Goal: Find specific page/section: Find specific page/section

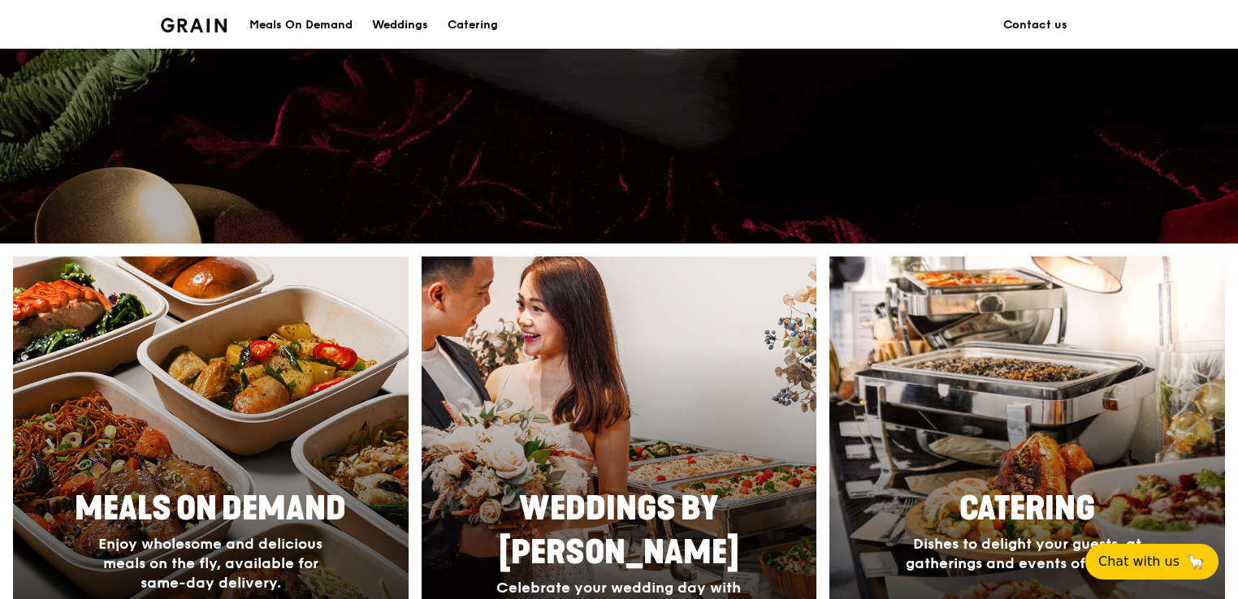
scroll to position [568, 0]
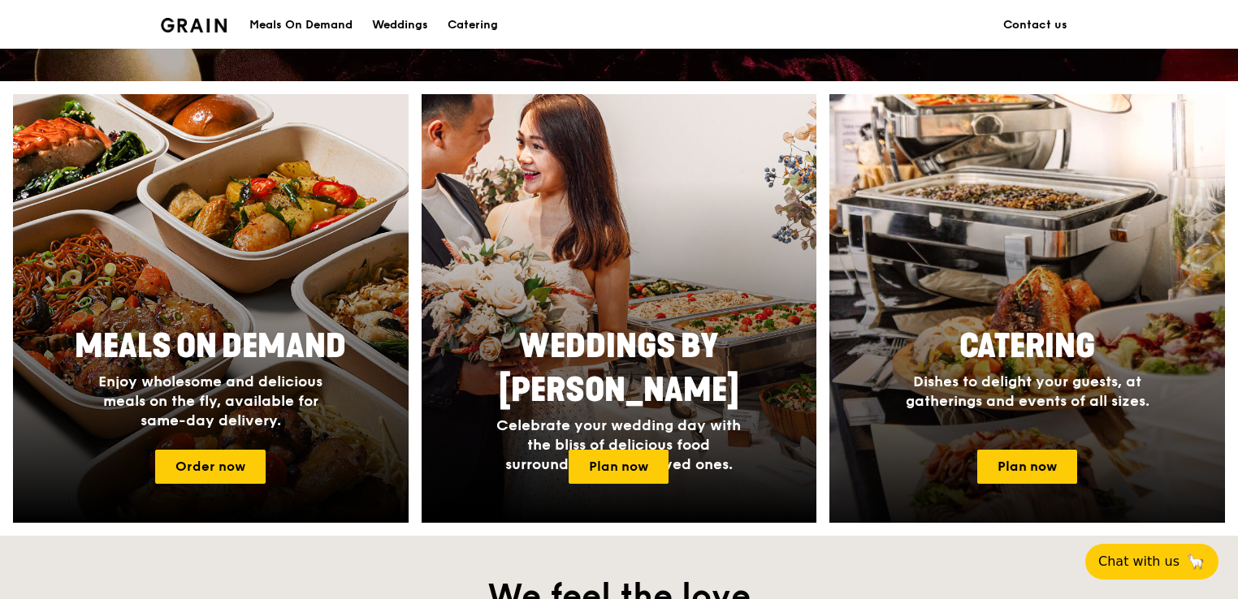
click at [1007, 327] on span "Catering" at bounding box center [1027, 346] width 136 height 39
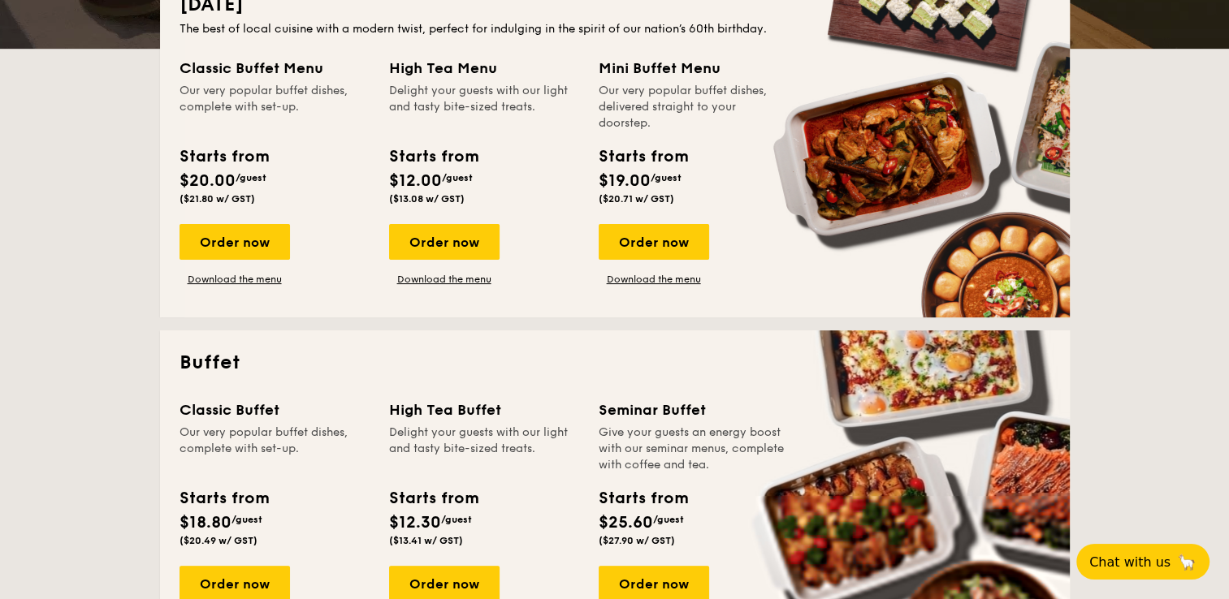
scroll to position [487, 0]
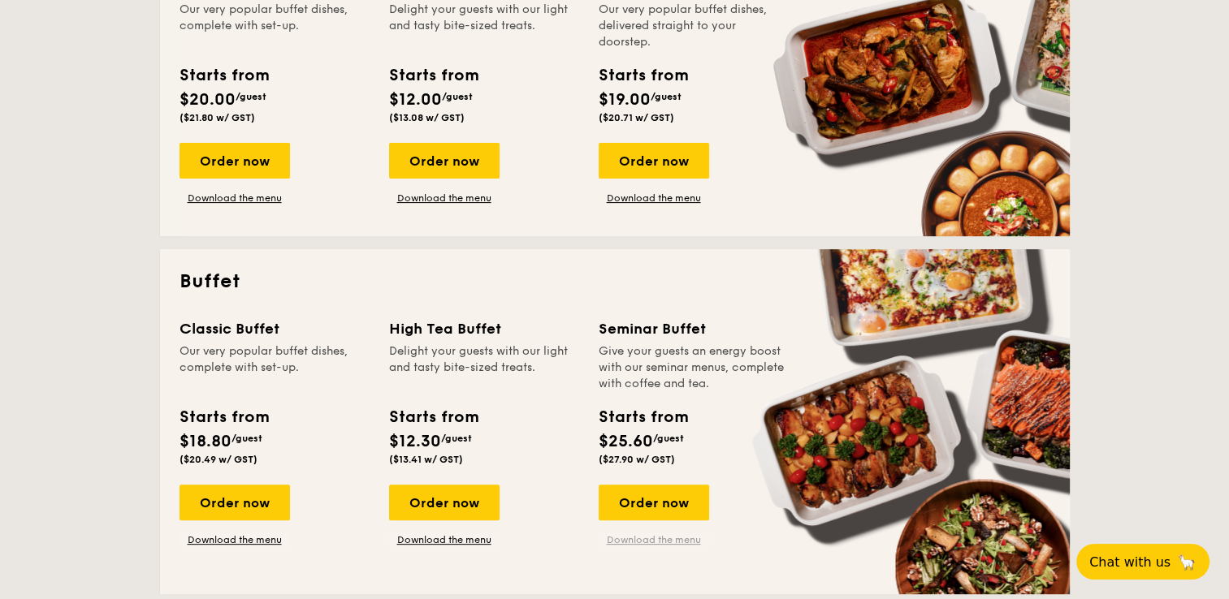
click at [646, 538] on link "Download the menu" at bounding box center [654, 540] width 110 height 13
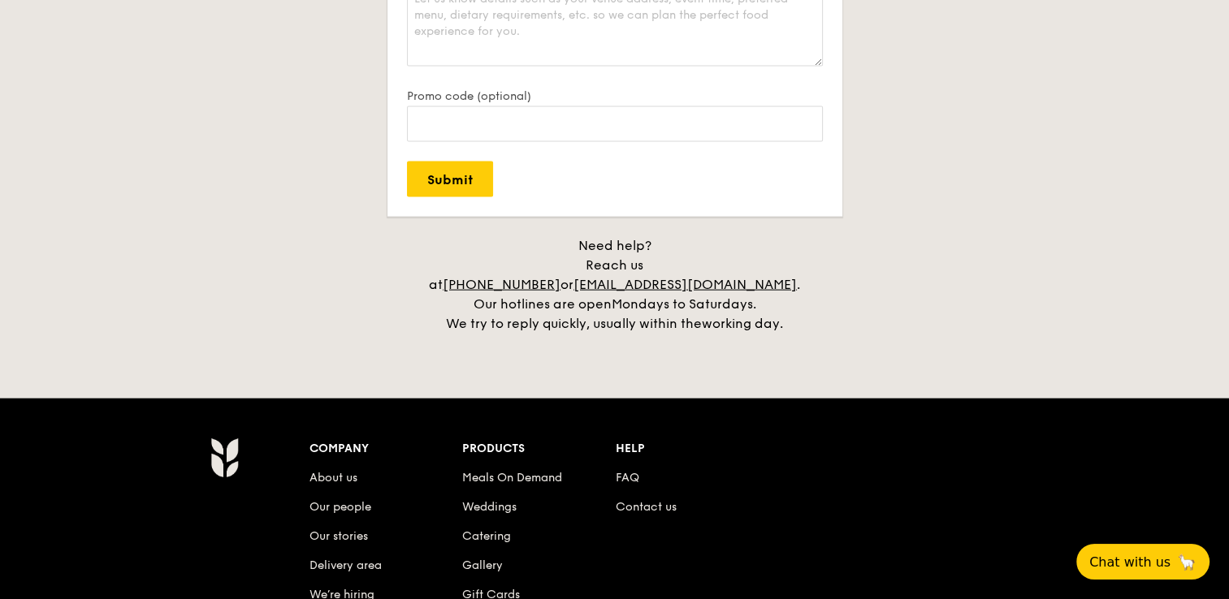
scroll to position [3803, 0]
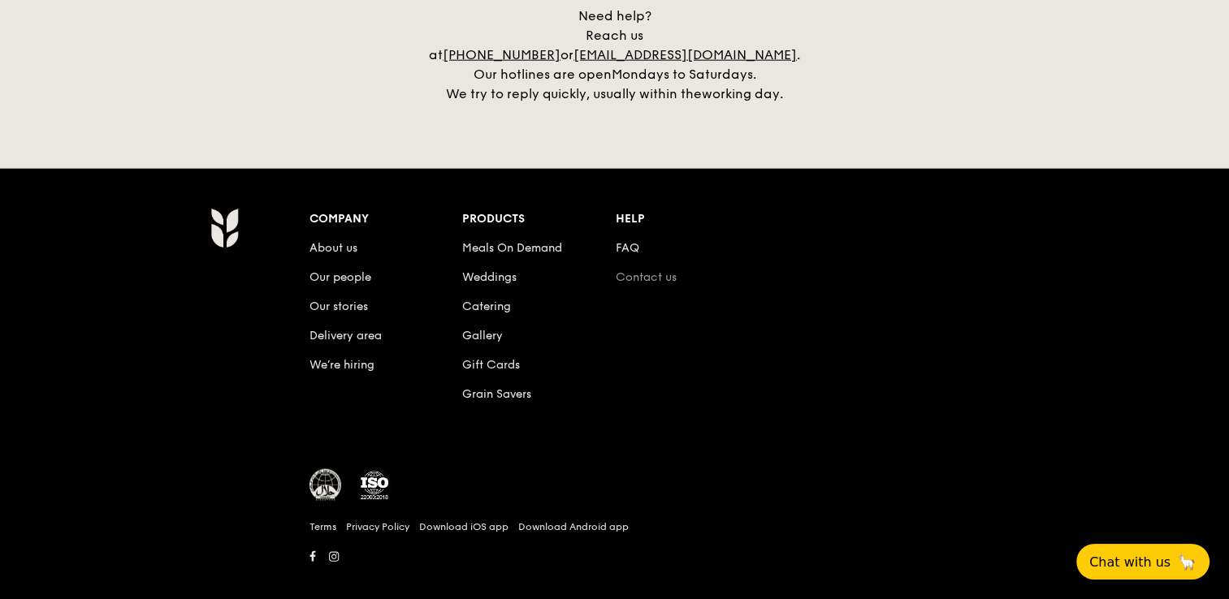
click at [633, 270] on link "Contact us" at bounding box center [646, 277] width 61 height 14
